Goal: Purchase product/service

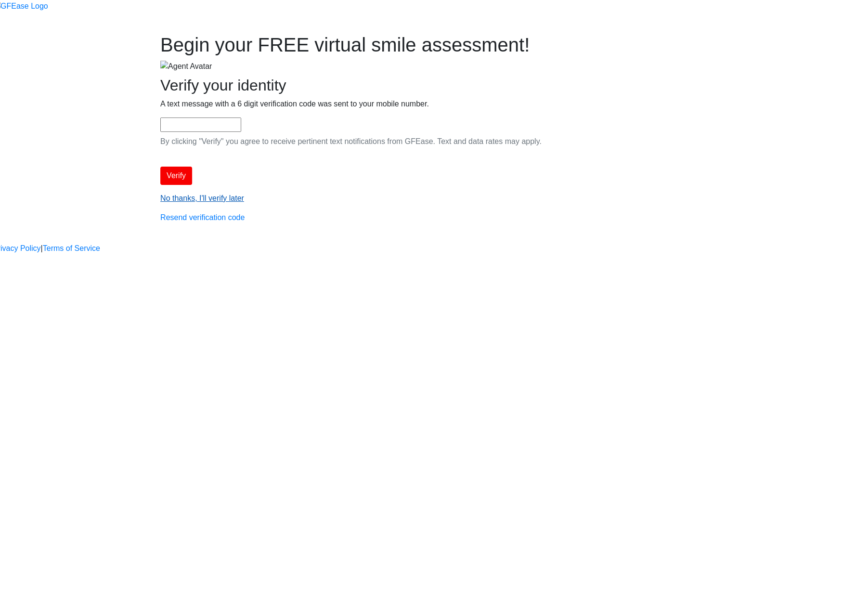
click at [244, 202] on link "No thanks, I'll verify later" at bounding box center [202, 198] width 84 height 8
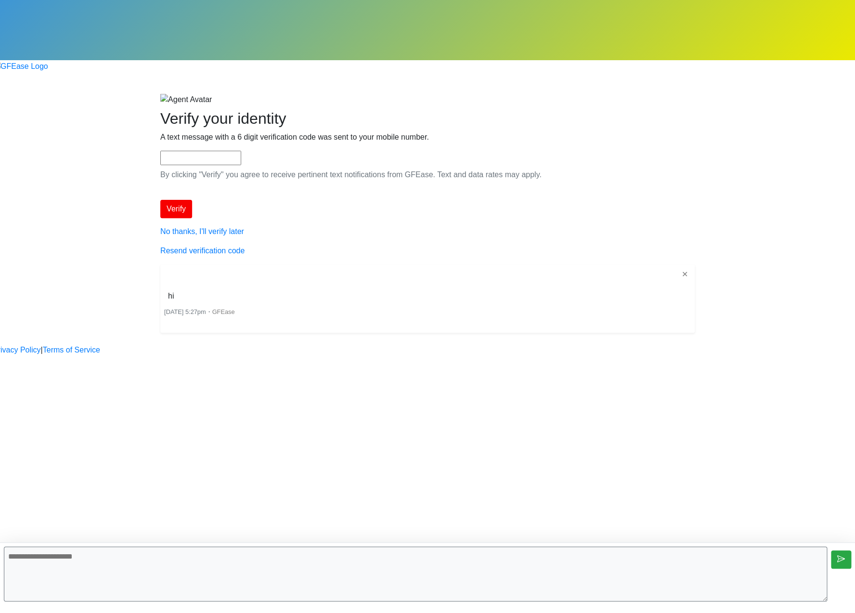
click at [252, 569] on textarea at bounding box center [415, 573] width 823 height 55
type textarea "**********"
click at [404, 580] on textarea at bounding box center [415, 573] width 823 height 55
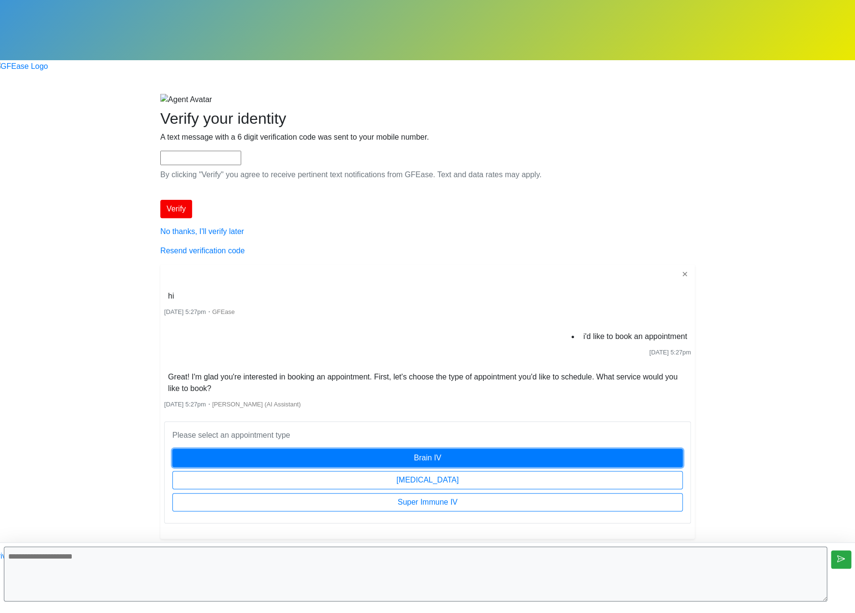
click at [457, 449] on button "Brain IV" at bounding box center [427, 458] width 510 height 18
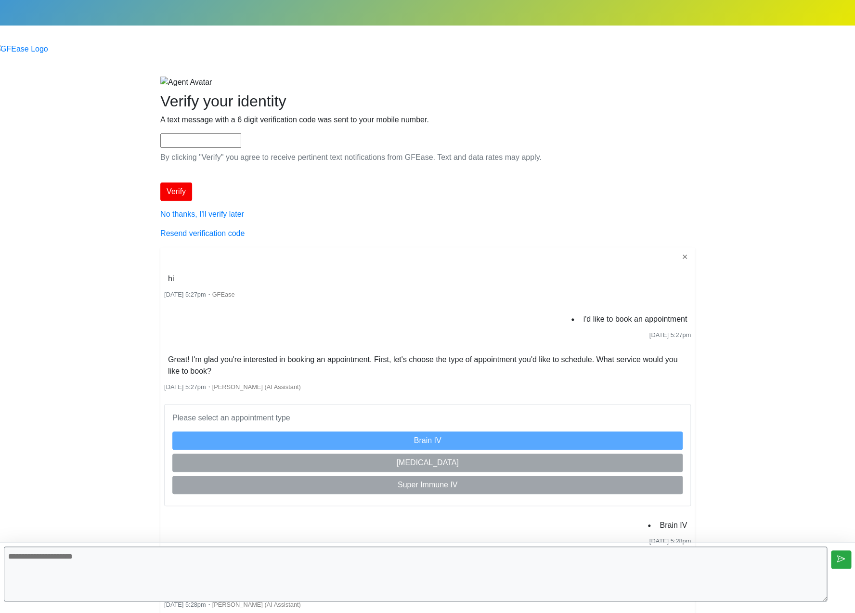
scroll to position [160, 0]
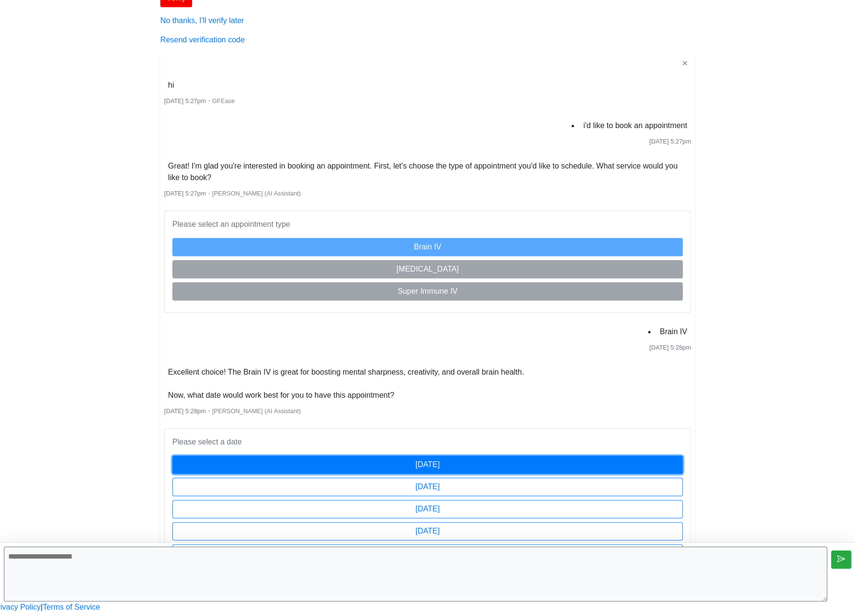
click at [485, 455] on button "[DATE]" at bounding box center [427, 464] width 510 height 18
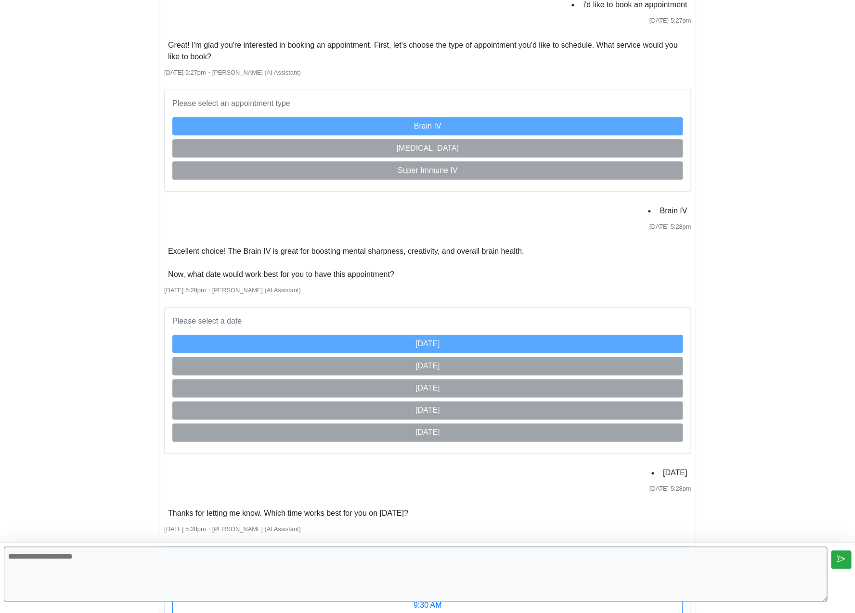
scroll to position [654, 0]
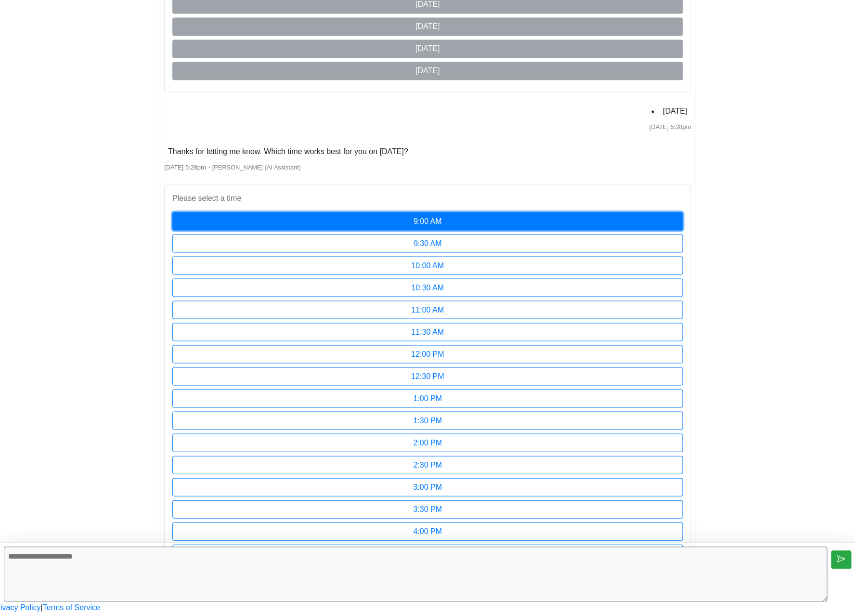
click at [402, 212] on button "9:00 AM" at bounding box center [427, 221] width 510 height 18
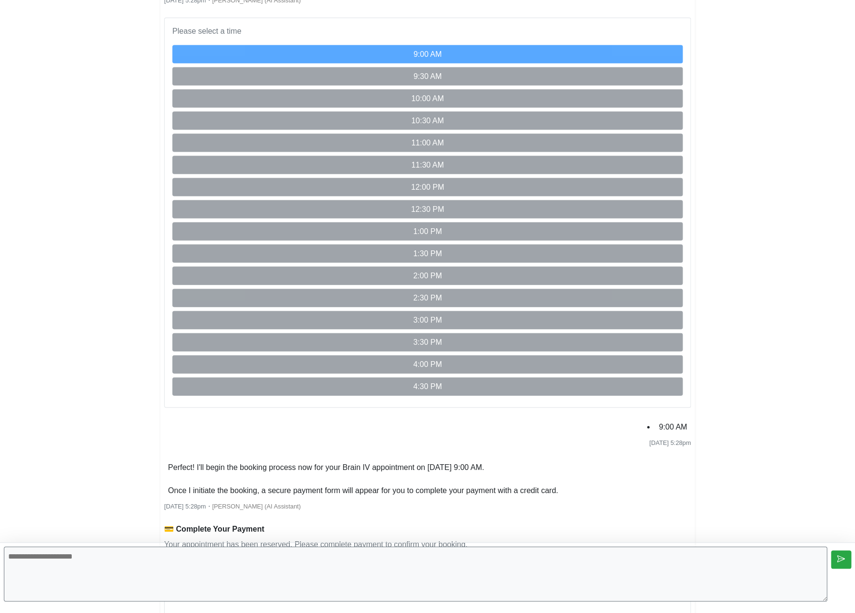
scroll to position [897, 0]
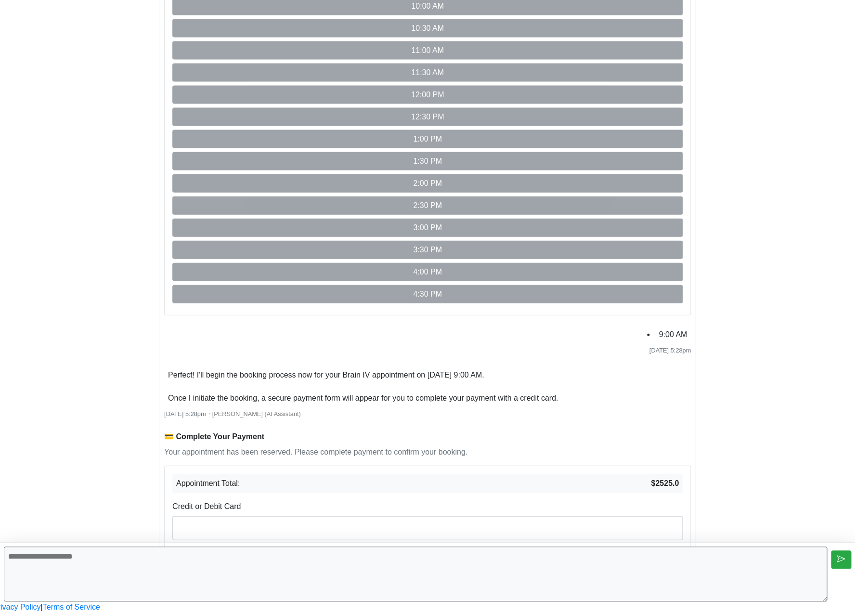
click at [530, 548] on button "Pay Now ($2525.0)" at bounding box center [427, 557] width 510 height 18
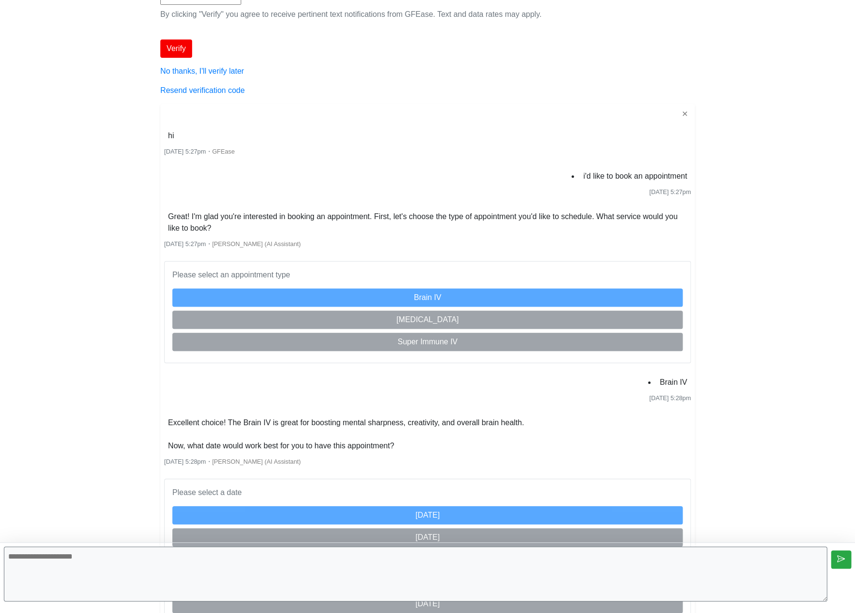
scroll to position [53, 0]
